Goal: Use online tool/utility

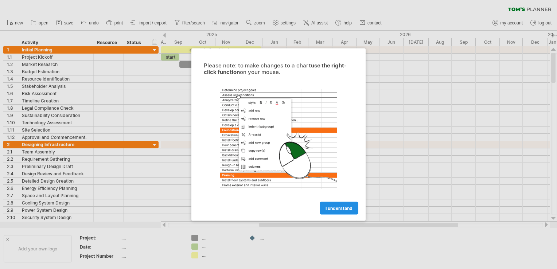
click at [352, 204] on link "I understand" at bounding box center [339, 208] width 39 height 13
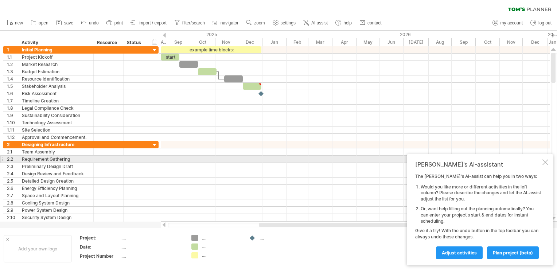
click at [544, 161] on div at bounding box center [546, 162] width 6 height 6
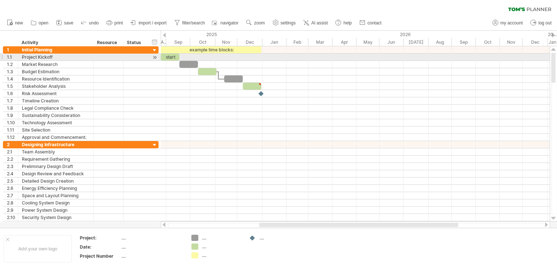
click at [174, 56] on div "start" at bounding box center [170, 57] width 19 height 7
click at [178, 57] on span at bounding box center [178, 57] width 3 height 7
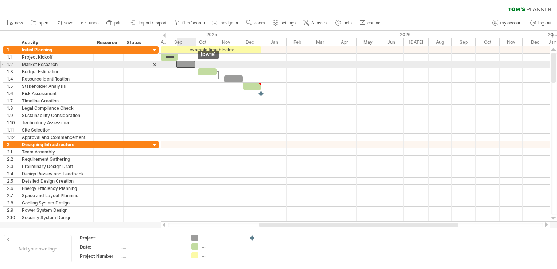
click at [184, 64] on div at bounding box center [186, 64] width 19 height 7
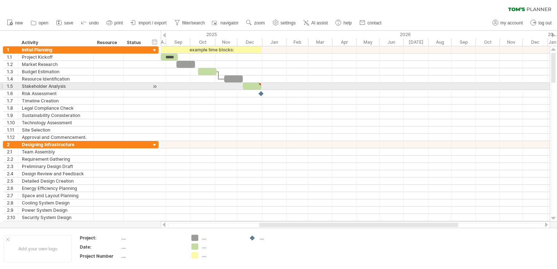
type textarea "**********"
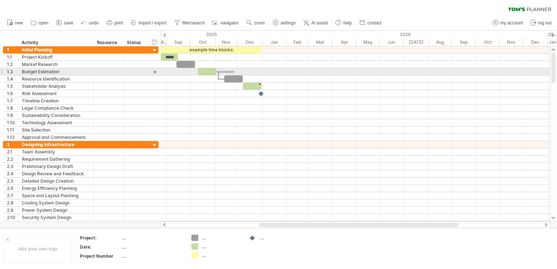
drag, startPoint x: 219, startPoint y: 73, endPoint x: 234, endPoint y: 71, distance: 15.5
click at [234, 71] on div "example time blocks: ***** [DATE] [DATE]" at bounding box center [355, 133] width 389 height 175
click at [155, 71] on div at bounding box center [154, 72] width 7 height 8
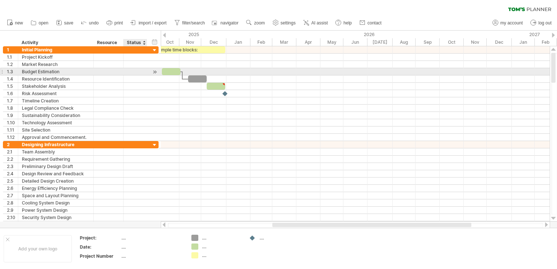
click at [155, 71] on div at bounding box center [154, 72] width 7 height 8
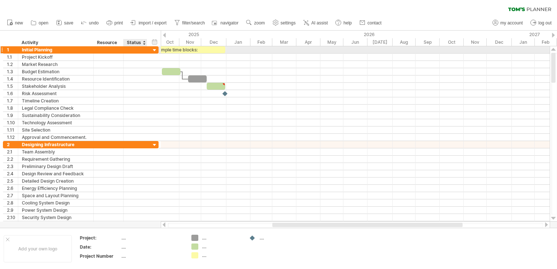
click at [156, 50] on div at bounding box center [154, 50] width 7 height 7
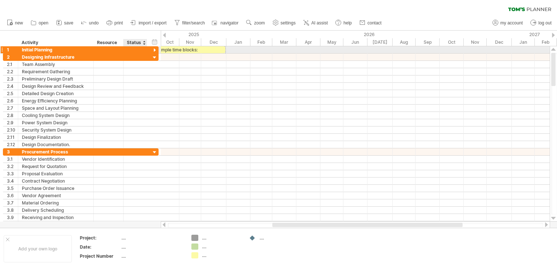
click at [155, 50] on div at bounding box center [154, 50] width 7 height 7
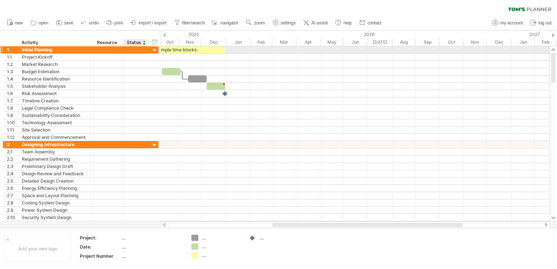
click at [155, 50] on div at bounding box center [154, 50] width 7 height 7
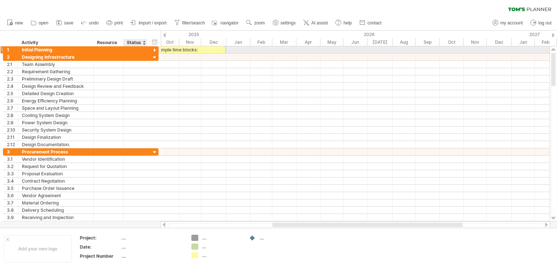
click at [155, 50] on div at bounding box center [154, 50] width 7 height 7
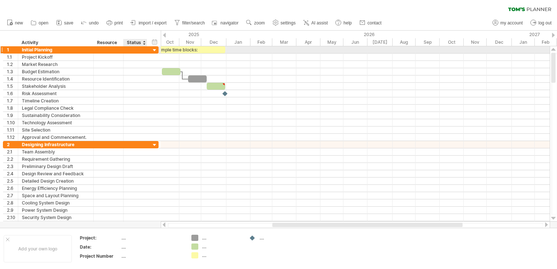
click at [155, 50] on div at bounding box center [154, 50] width 7 height 7
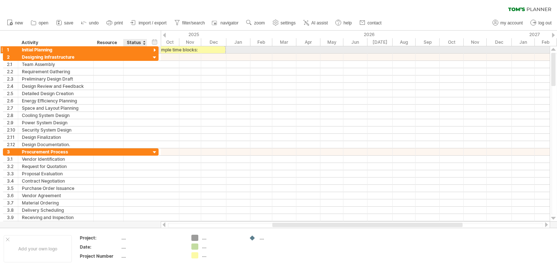
click at [155, 50] on div at bounding box center [154, 50] width 7 height 7
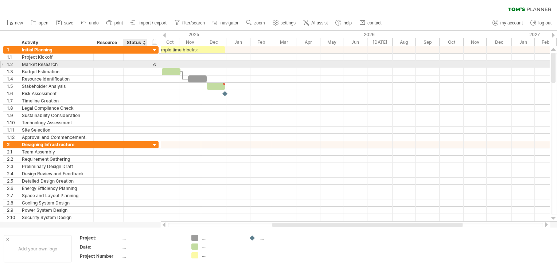
click at [152, 63] on div at bounding box center [154, 65] width 7 height 8
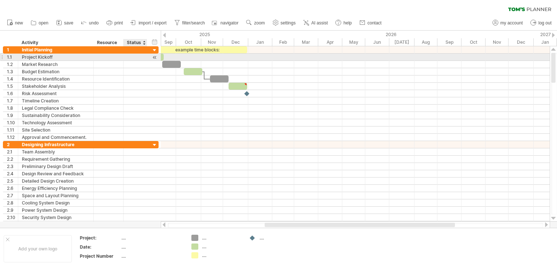
click at [154, 56] on div at bounding box center [154, 58] width 7 height 8
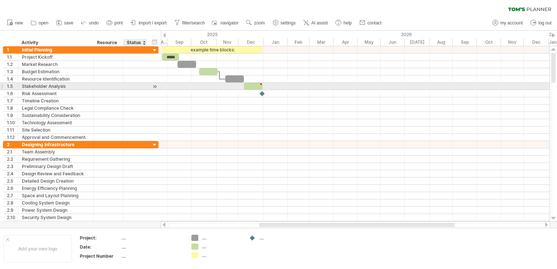
click at [156, 85] on div at bounding box center [154, 87] width 7 height 8
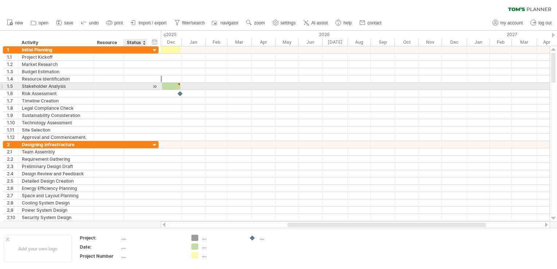
click at [156, 85] on div at bounding box center [154, 87] width 7 height 8
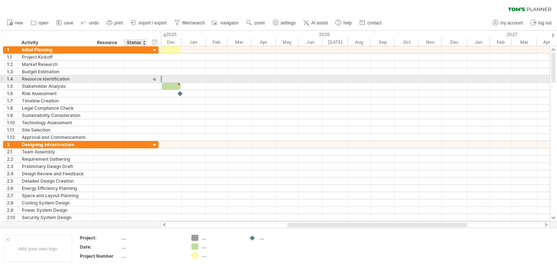
click at [155, 79] on div at bounding box center [154, 80] width 7 height 8
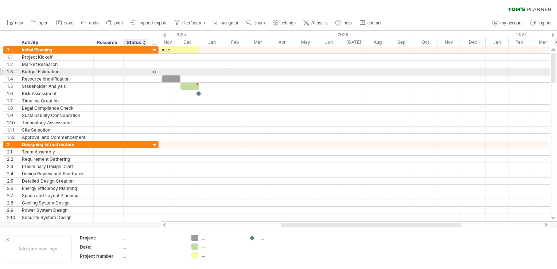
click at [155, 70] on div at bounding box center [154, 72] width 7 height 8
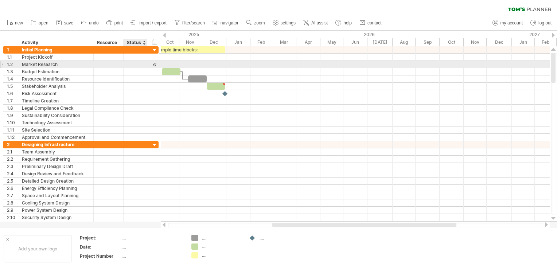
click at [155, 65] on div at bounding box center [154, 65] width 7 height 8
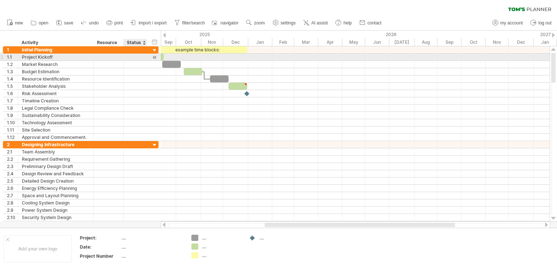
click at [155, 55] on div at bounding box center [154, 58] width 7 height 8
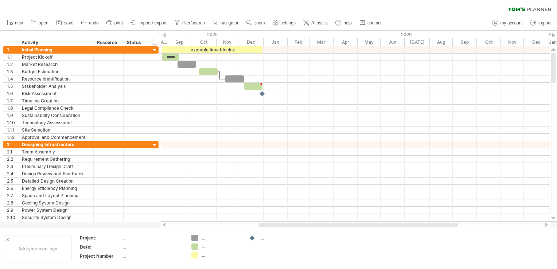
drag, startPoint x: 69, startPoint y: 24, endPoint x: 74, endPoint y: 25, distance: 5.9
click at [69, 24] on span "save" at bounding box center [68, 22] width 9 height 5
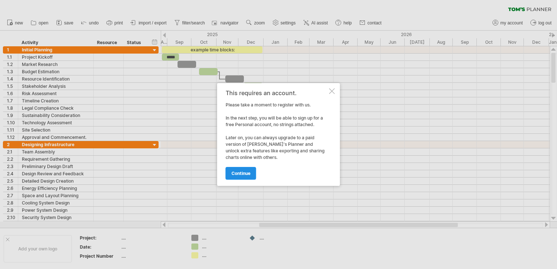
click at [243, 172] on span "continue" at bounding box center [241, 173] width 19 height 5
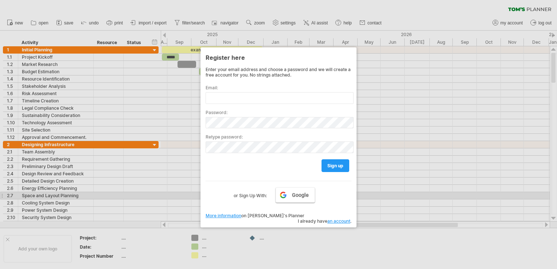
click at [305, 193] on span "Google" at bounding box center [300, 195] width 17 height 6
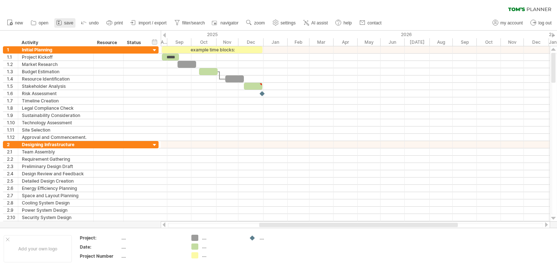
click at [61, 24] on icon at bounding box center [58, 22] width 7 height 7
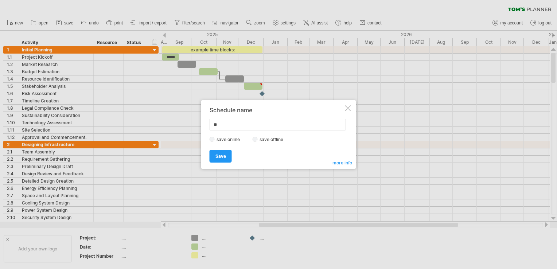
type input "**"
click at [251, 142] on div "save online save offline" at bounding box center [277, 139] width 134 height 7
click at [226, 155] on link "Save" at bounding box center [221, 156] width 22 height 13
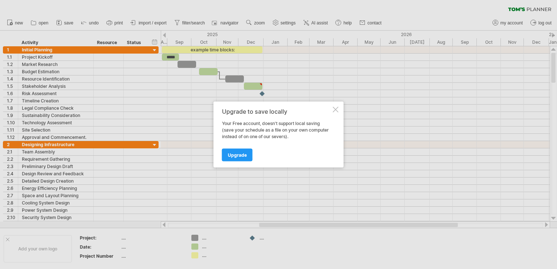
click at [332, 109] on div "Upgrade to save locally Your Free account, doesn't support local saving (save y…" at bounding box center [279, 135] width 130 height 66
click at [333, 109] on div at bounding box center [336, 110] width 6 height 6
